Goal: Find specific page/section: Find specific page/section

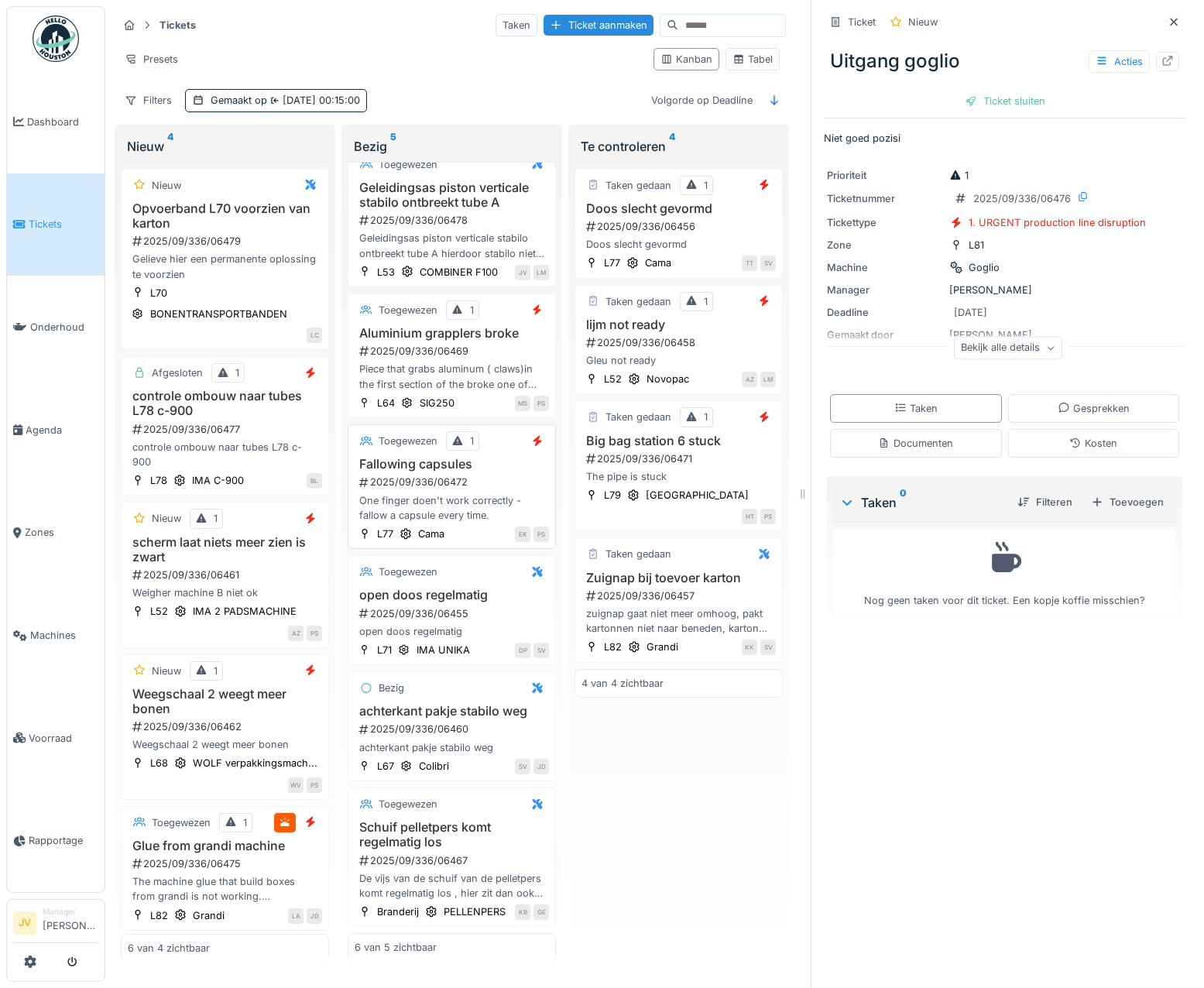
scroll to position [92, 0]
click at [513, 703] on h3 "achterkant pakje stabilo weg" at bounding box center [452, 711] width 194 height 15
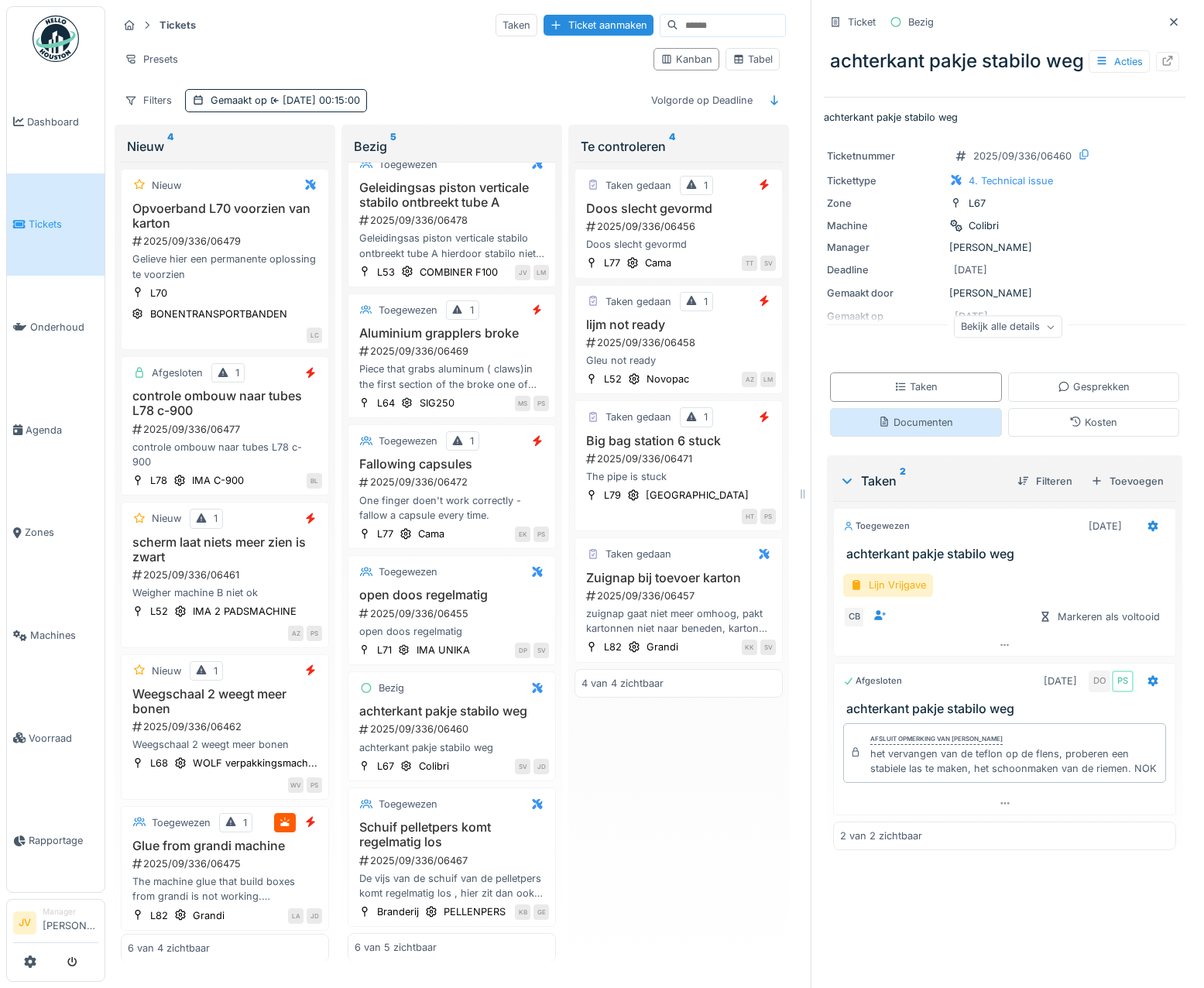
click at [892, 429] on div "Documenten" at bounding box center [915, 422] width 75 height 15
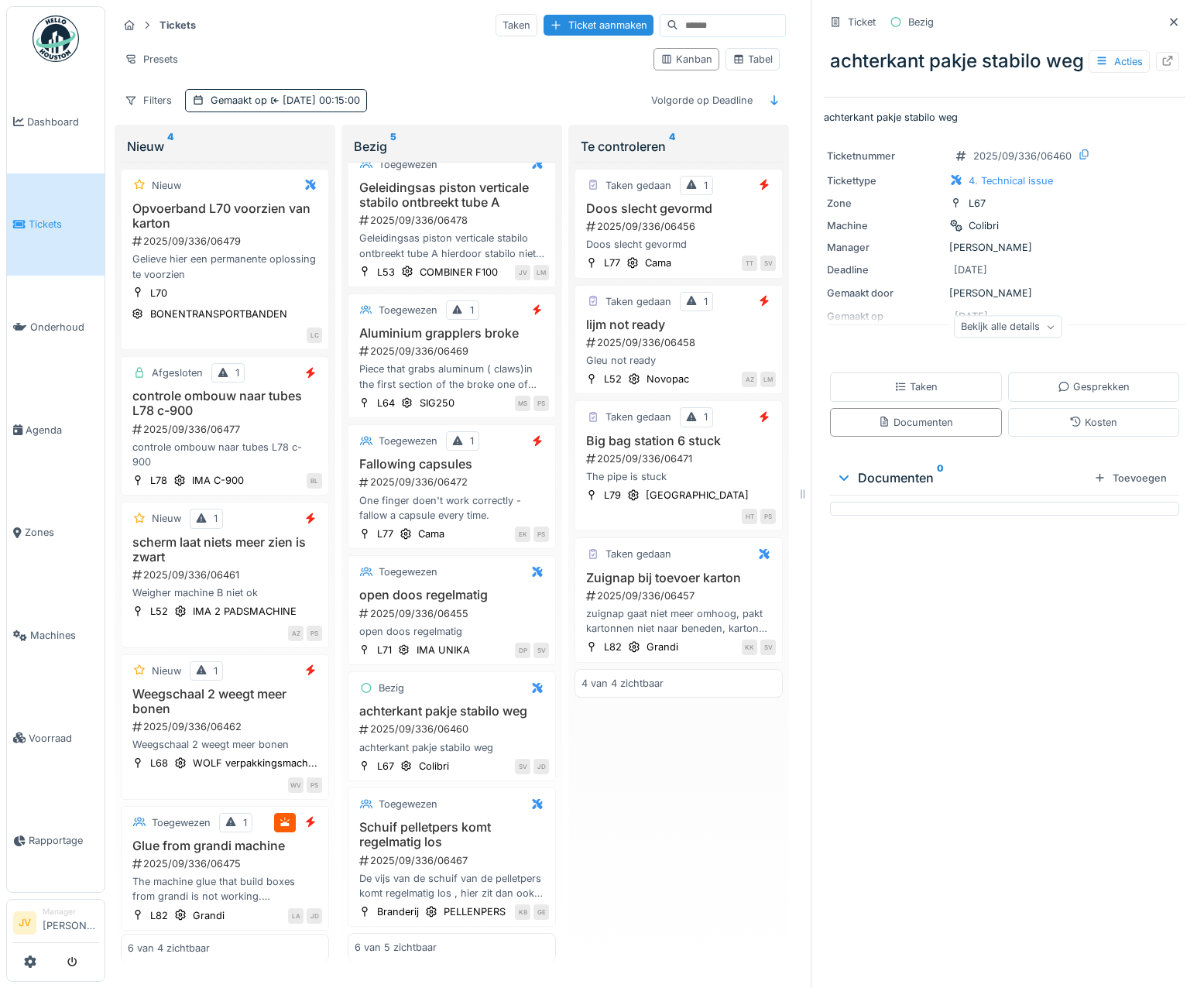
click at [891, 487] on div "Documenten 0" at bounding box center [961, 477] width 251 height 19
click at [494, 703] on div "achterkant pakje stabilo weg 2025/09/336/06460 achterkant pakje stabilo weg" at bounding box center [452, 728] width 194 height 51
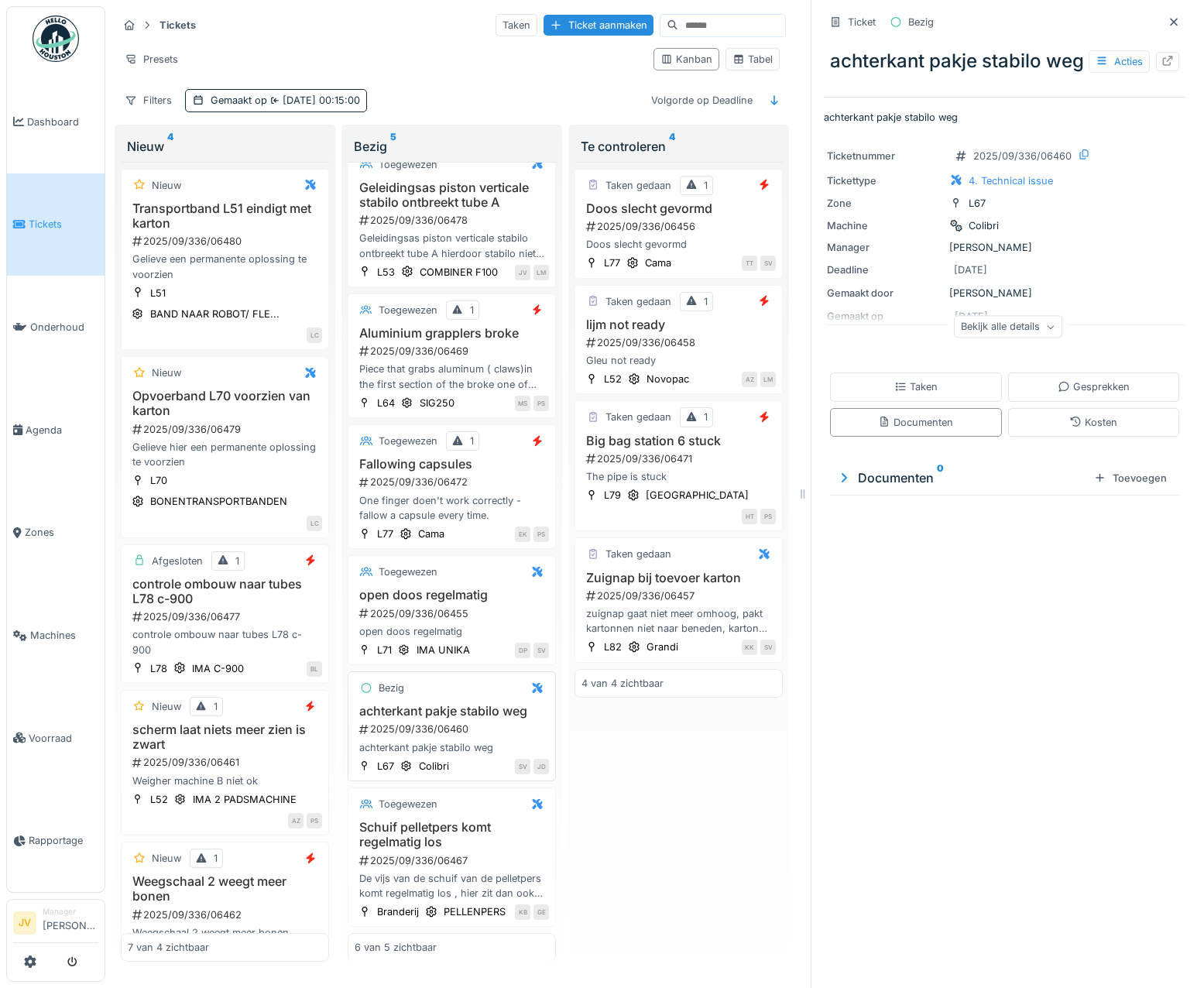
click at [492, 721] on div "2025/09/336/06460" at bounding box center [453, 728] width 192 height 15
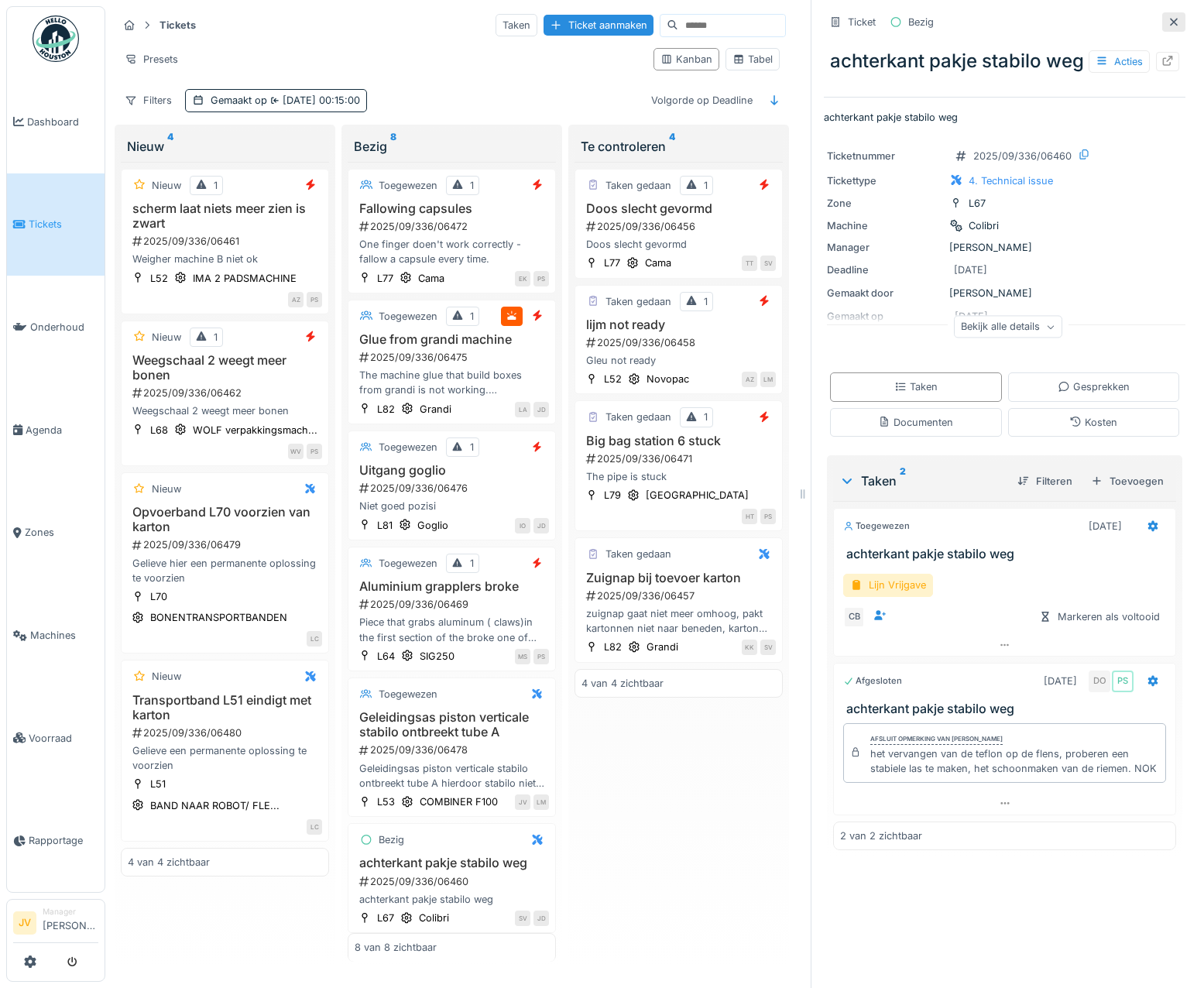
click at [1168, 20] on icon at bounding box center [1173, 22] width 12 height 10
